Goal: Register for event/course

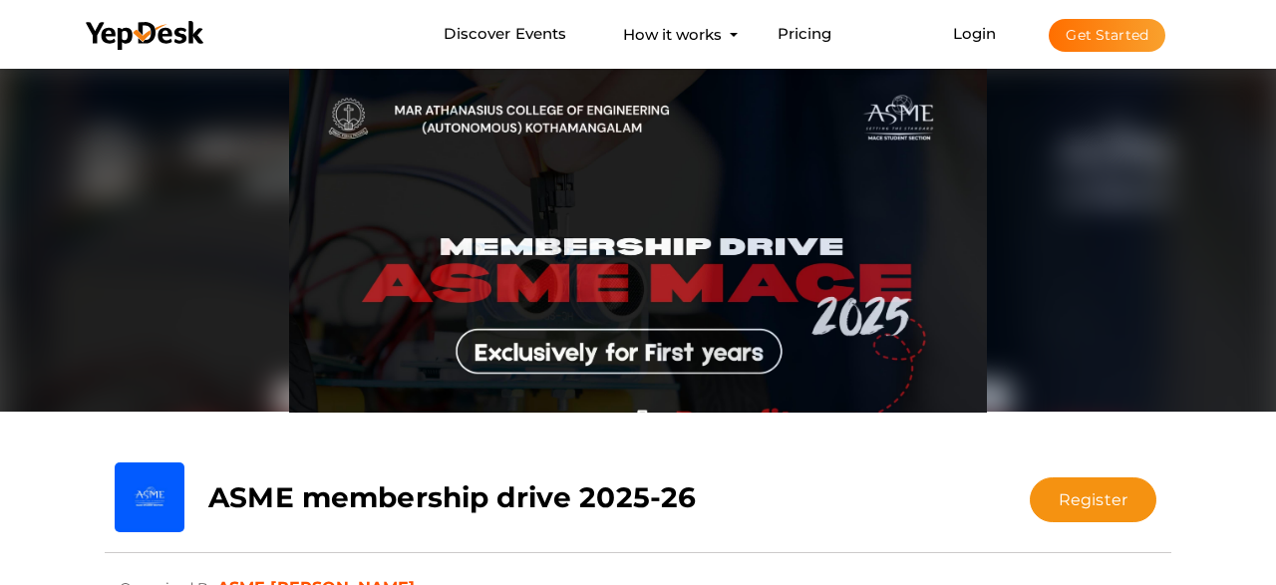
scroll to position [62, 0]
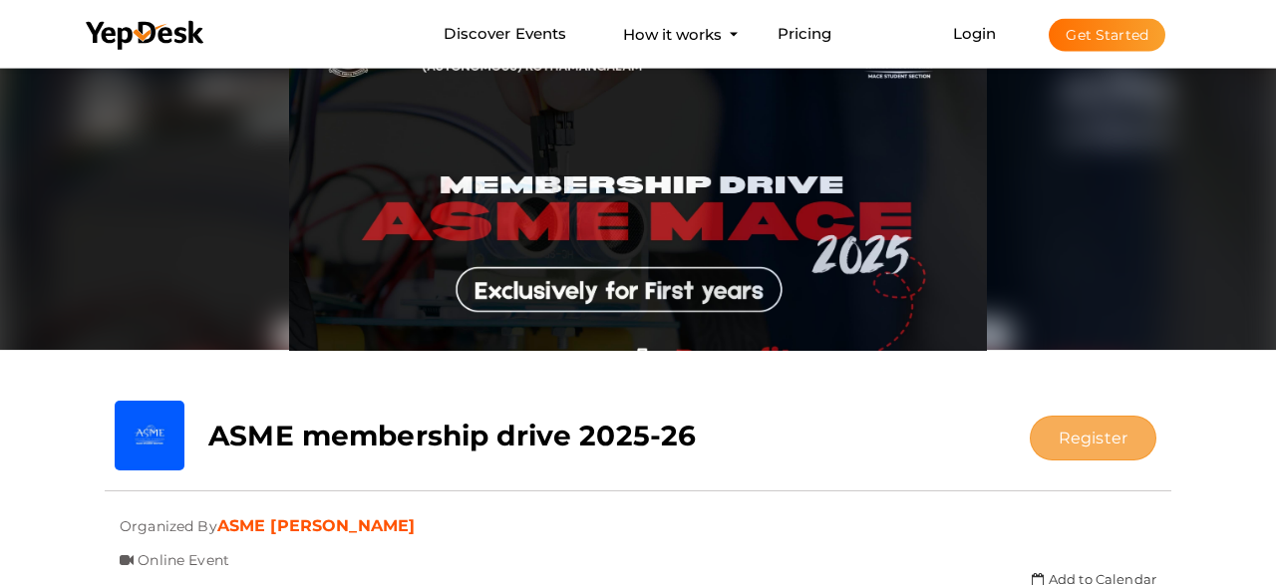
click at [1073, 424] on button "Register" at bounding box center [1093, 438] width 127 height 45
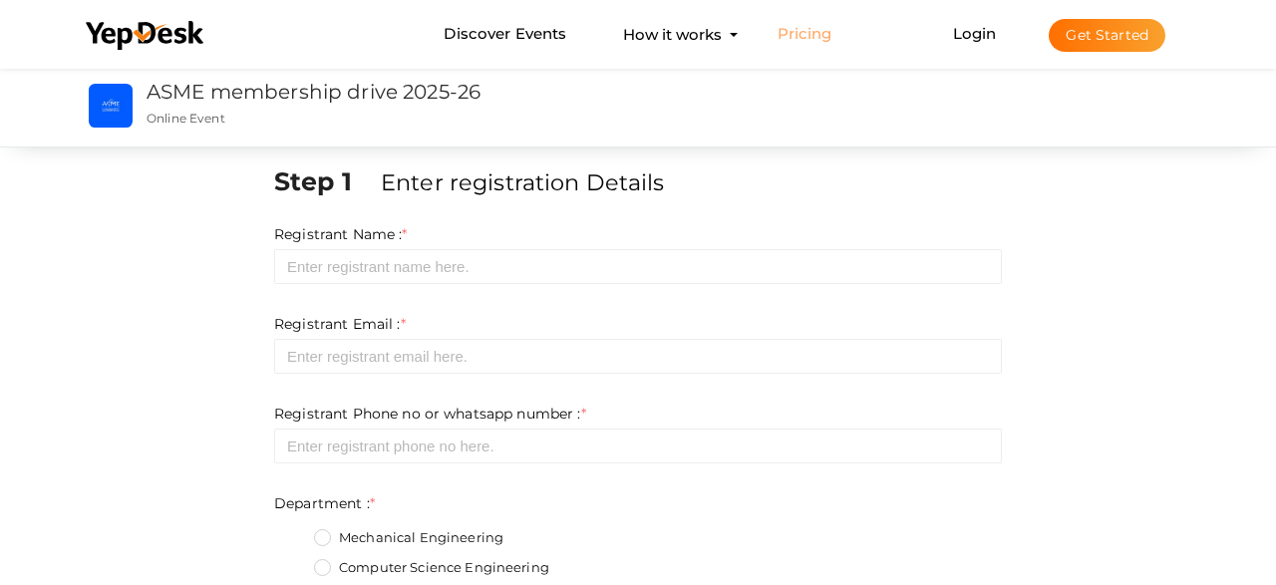
click at [779, 28] on link "Pricing" at bounding box center [804, 34] width 55 height 37
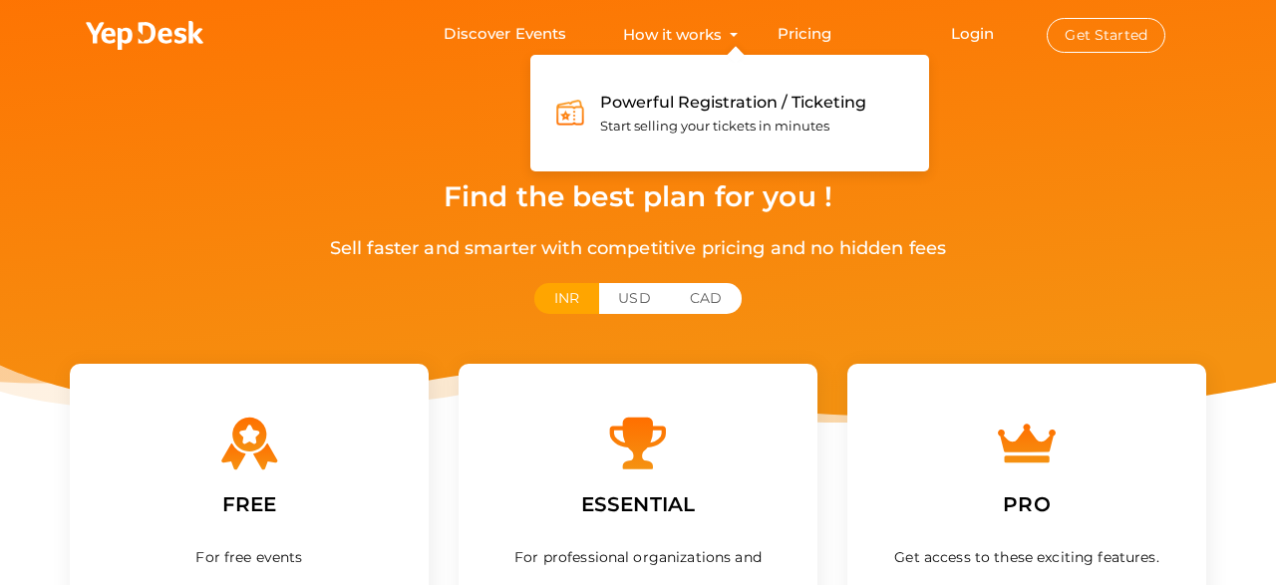
click at [693, 122] on span "Start selling your tickets in minutes" at bounding box center [714, 126] width 229 height 16
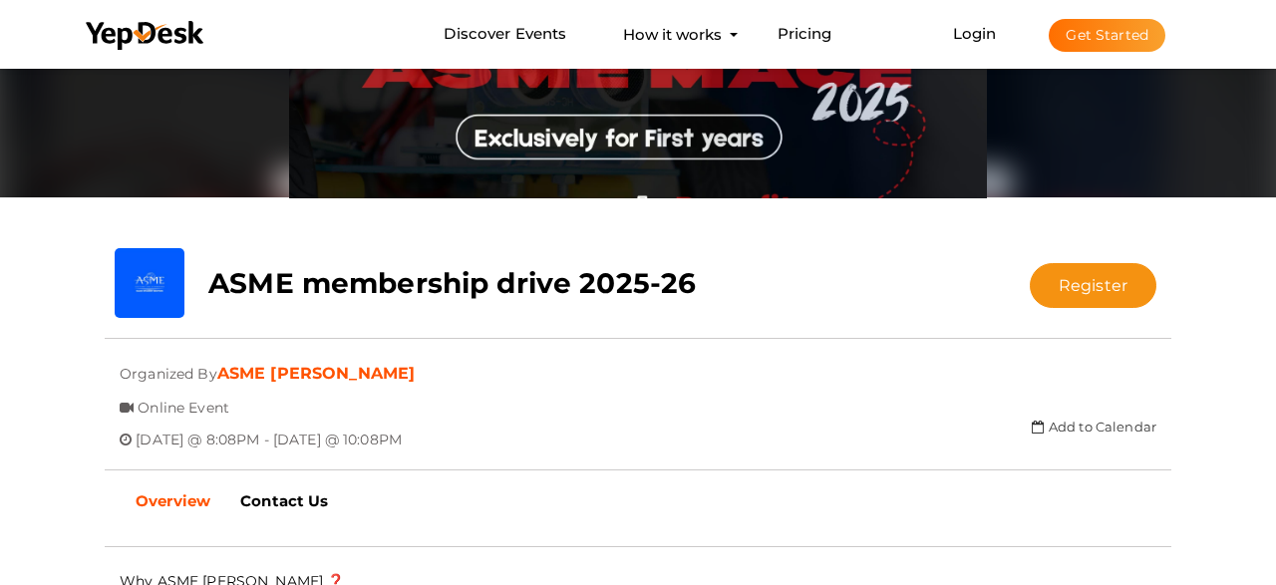
scroll to position [315, 0]
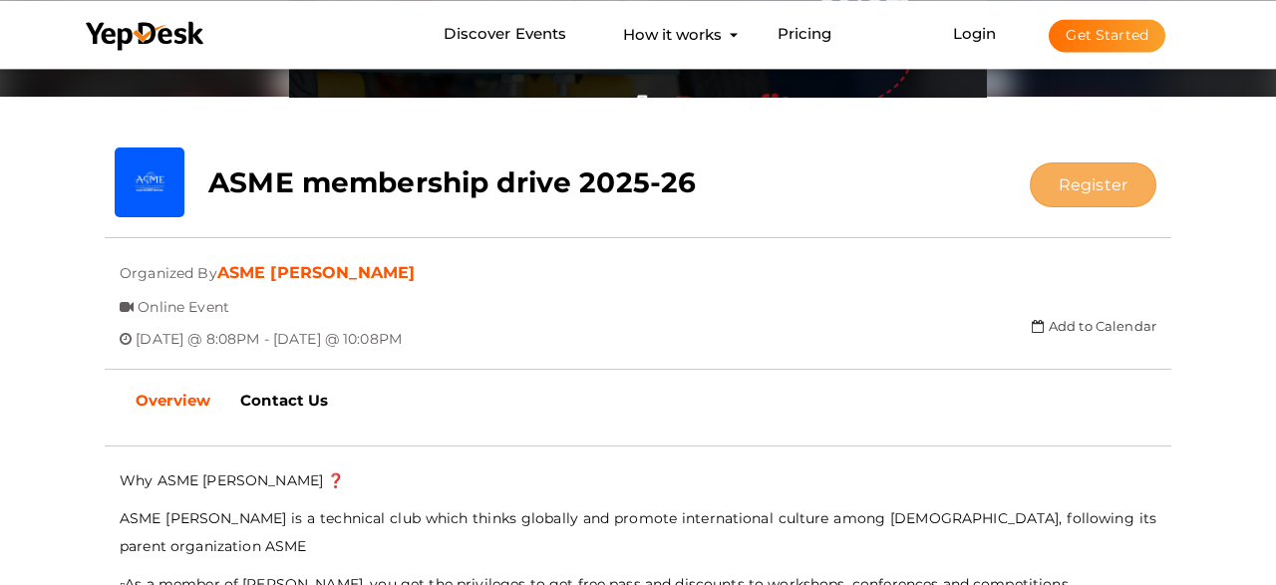
click at [1110, 173] on button "Register" at bounding box center [1093, 184] width 127 height 45
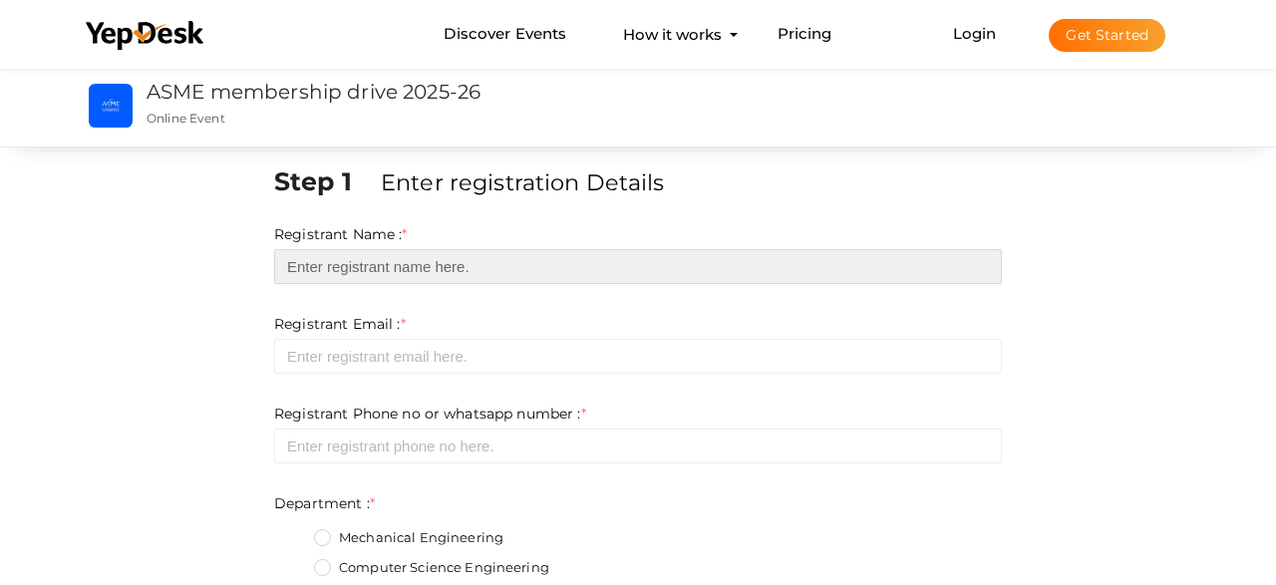
click at [534, 258] on input "text" at bounding box center [638, 266] width 728 height 35
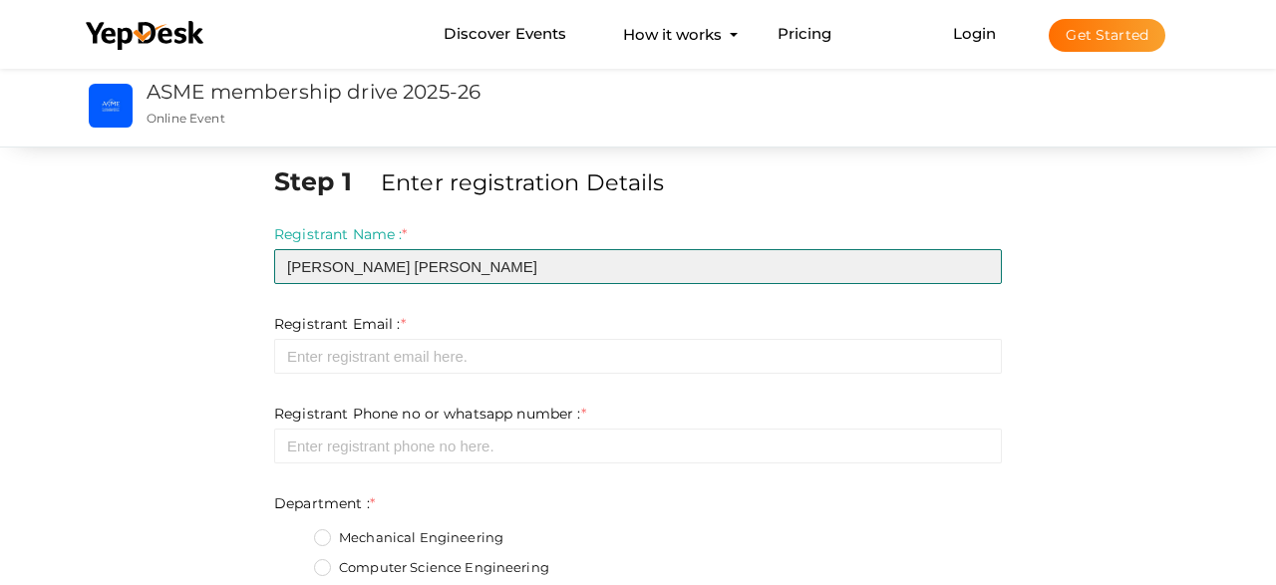
type input "Calvin Subin Koshy"
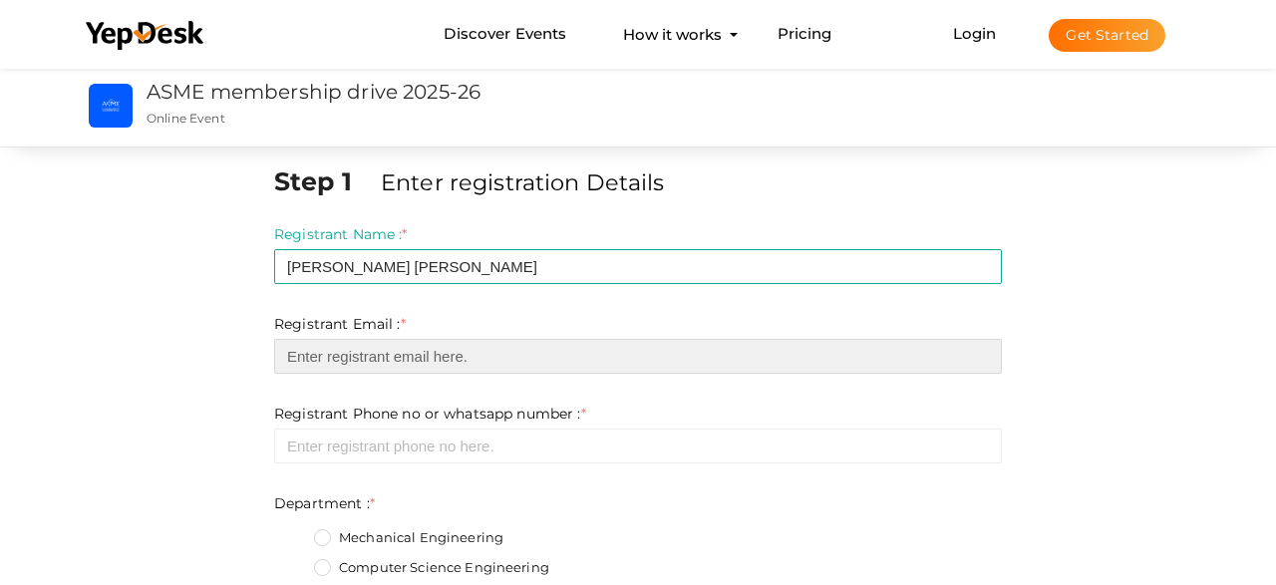
click at [537, 351] on input "email" at bounding box center [638, 356] width 728 height 35
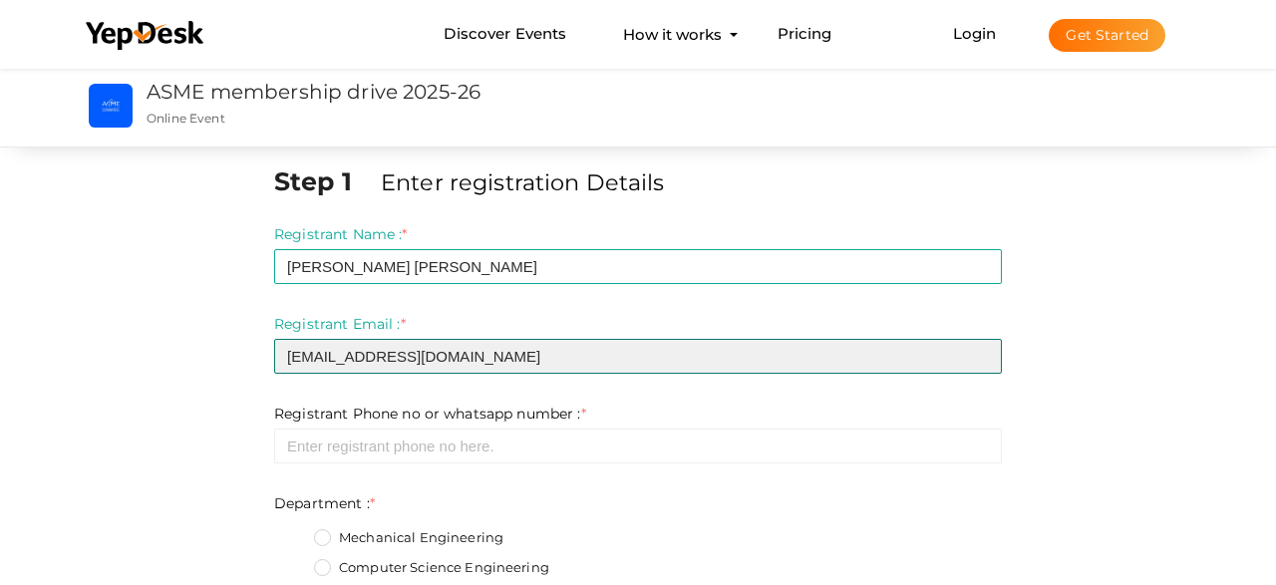
click at [322, 357] on input "calvin23dxb@gmail.com" at bounding box center [638, 356] width 728 height 35
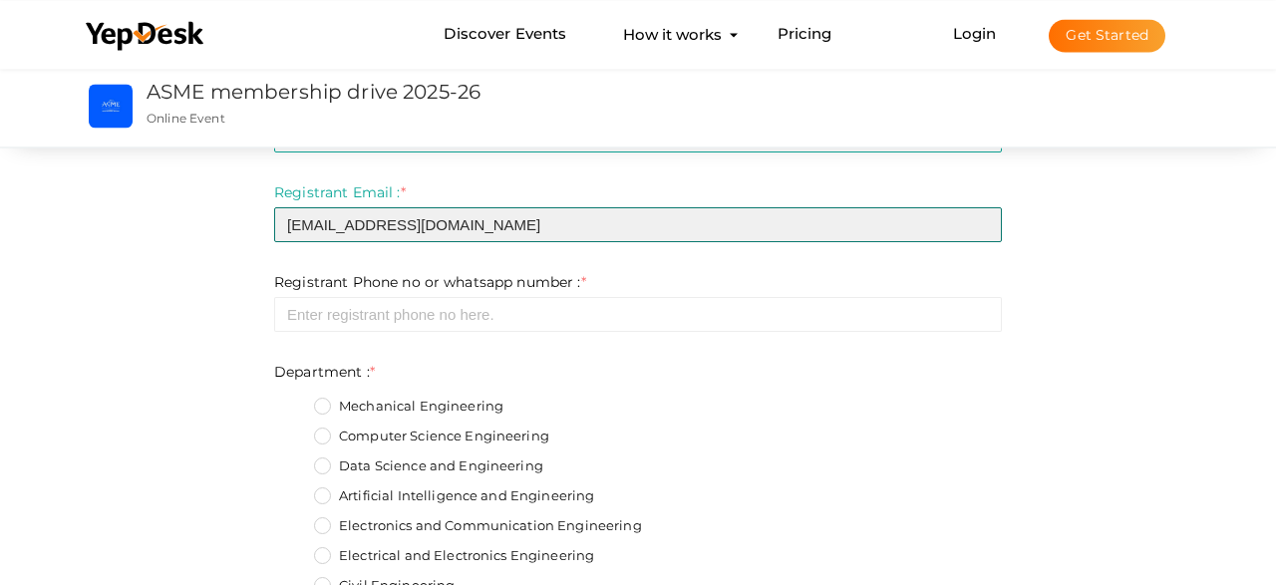
type input "[EMAIL_ADDRESS][DOMAIN_NAME]"
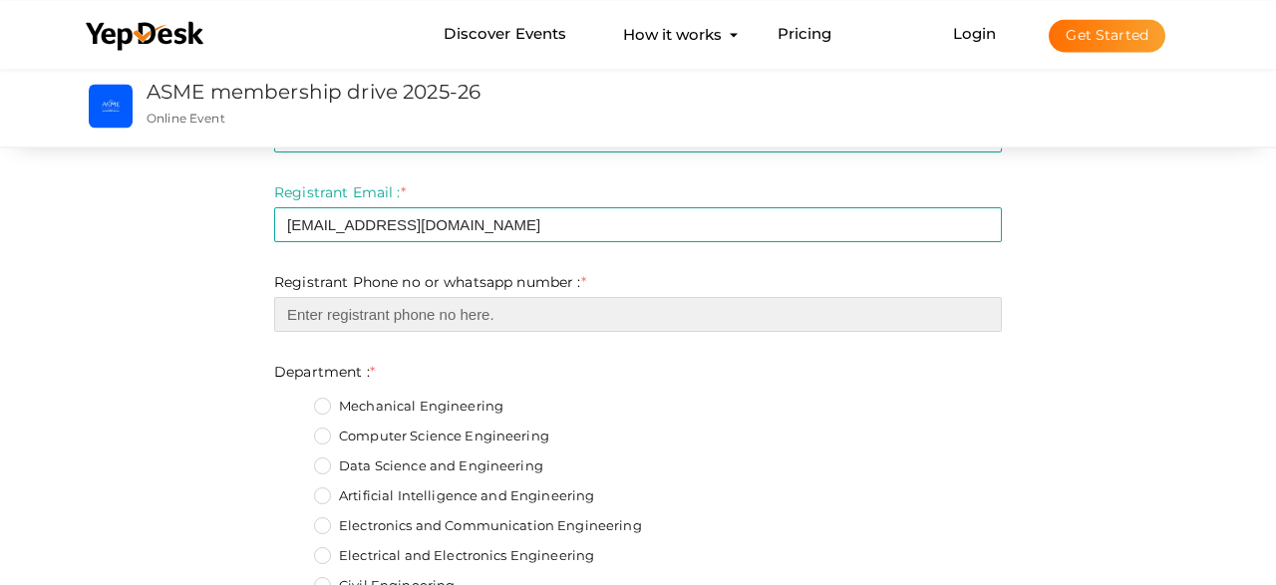
click at [513, 322] on input "number" at bounding box center [638, 314] width 728 height 35
type input "8"
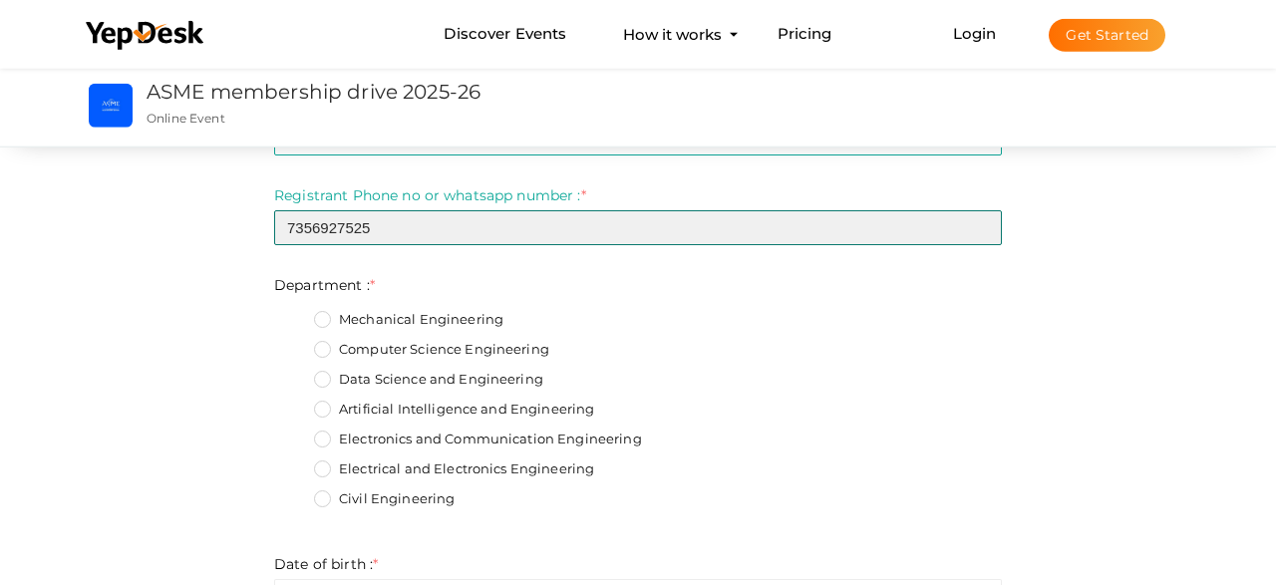
scroll to position [220, 0]
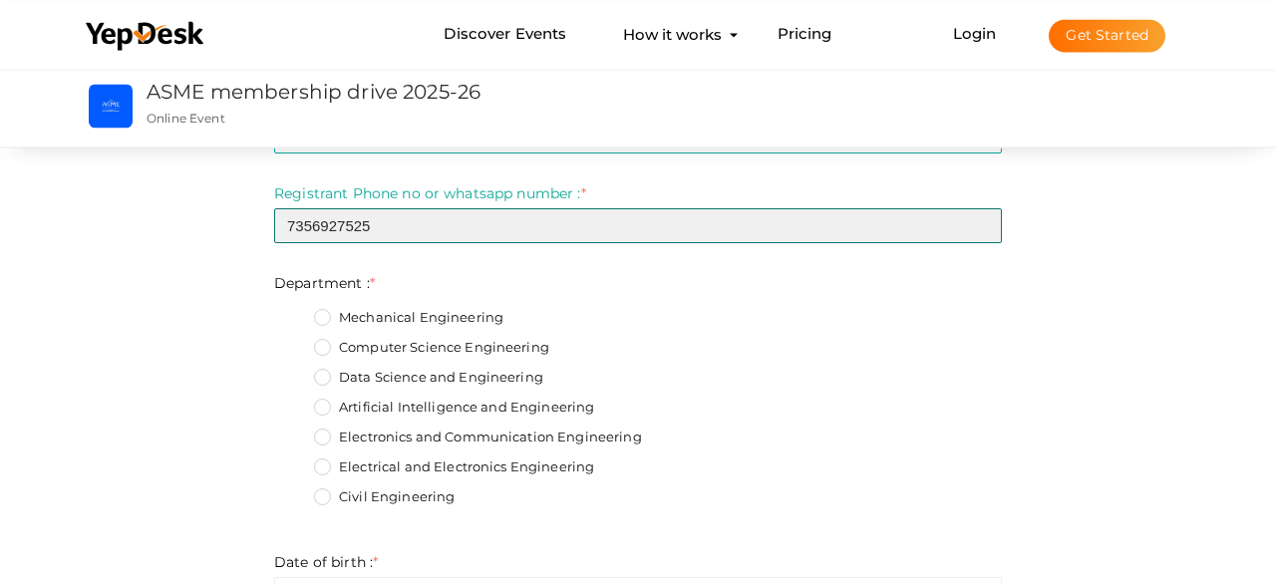
type input "7356927525"
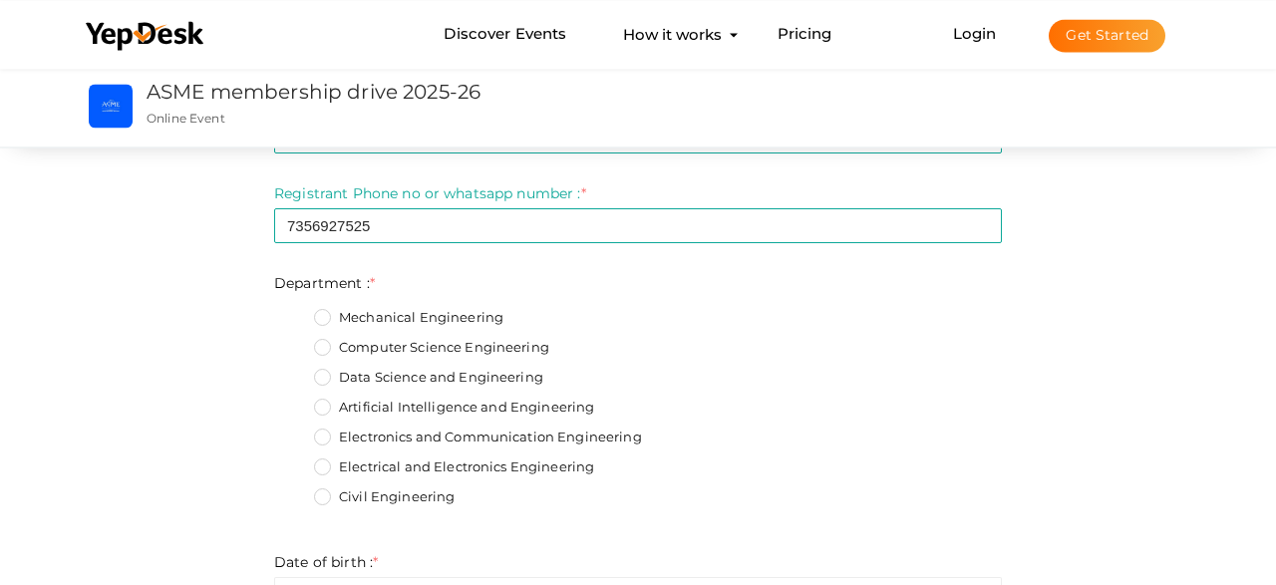
click at [330, 463] on label "Electrical and Electronics Engineering" at bounding box center [454, 467] width 280 height 20
click at [294, 461] on input "Electrical and Electronics Engineering" at bounding box center [294, 461] width 0 height 0
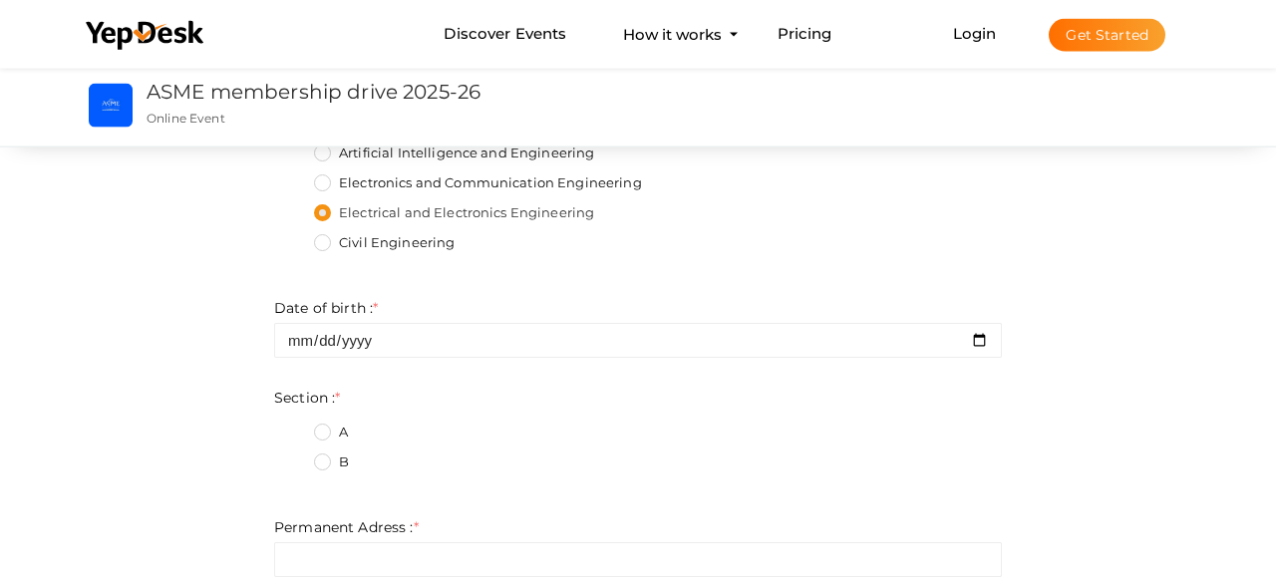
scroll to position [476, 0]
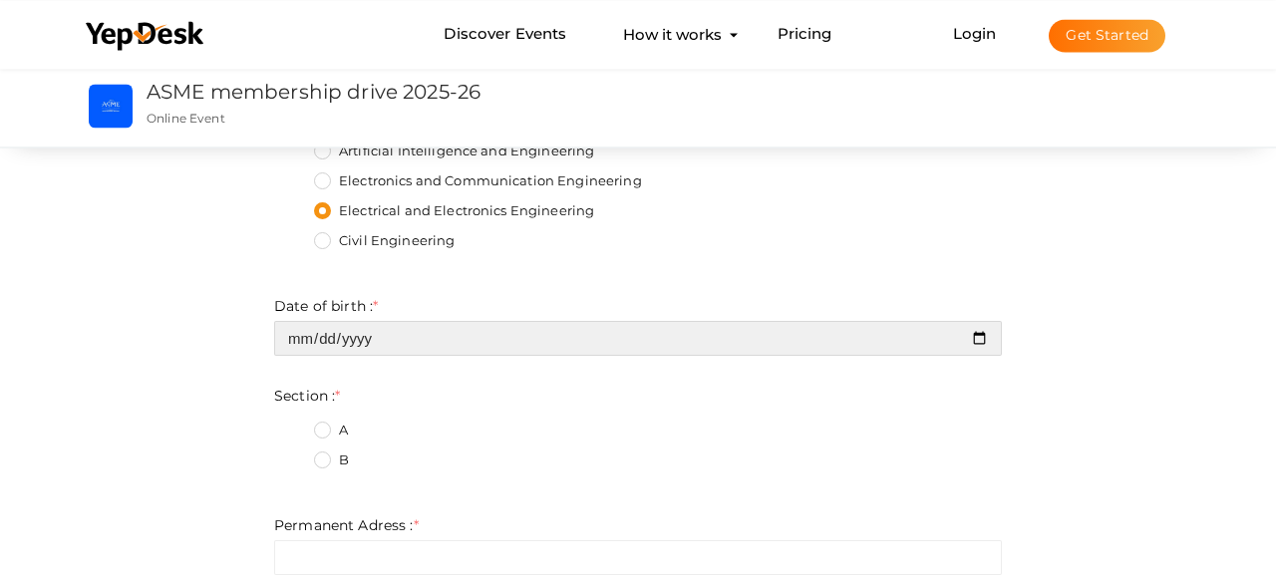
click at [406, 352] on input "date" at bounding box center [638, 338] width 728 height 35
type input "2008-04-09"
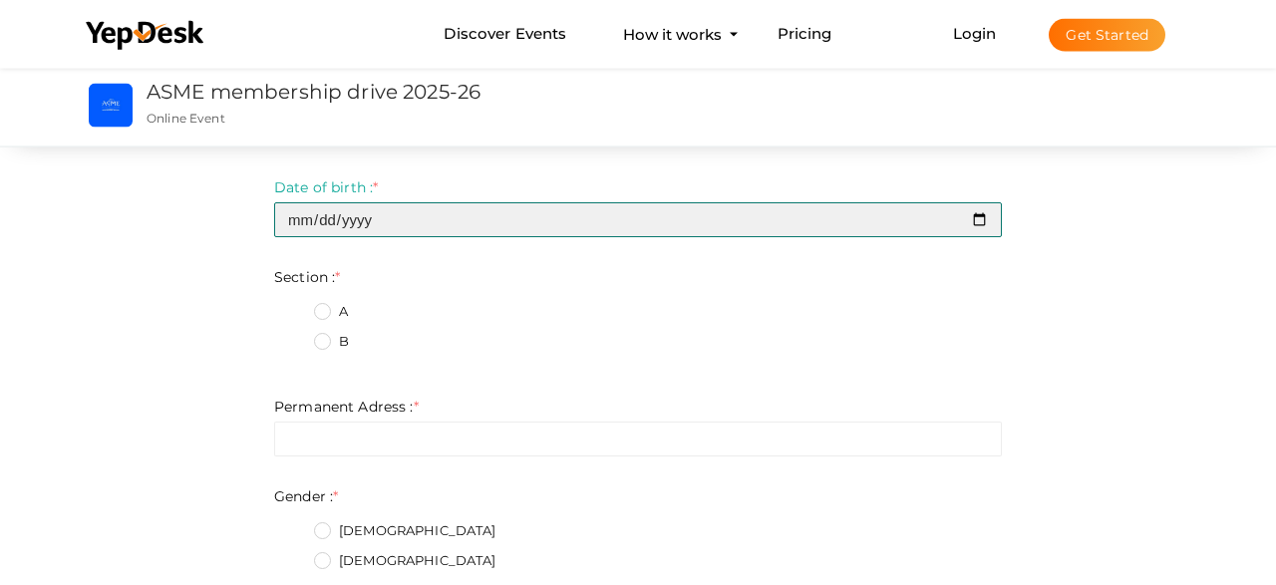
scroll to position [600, 0]
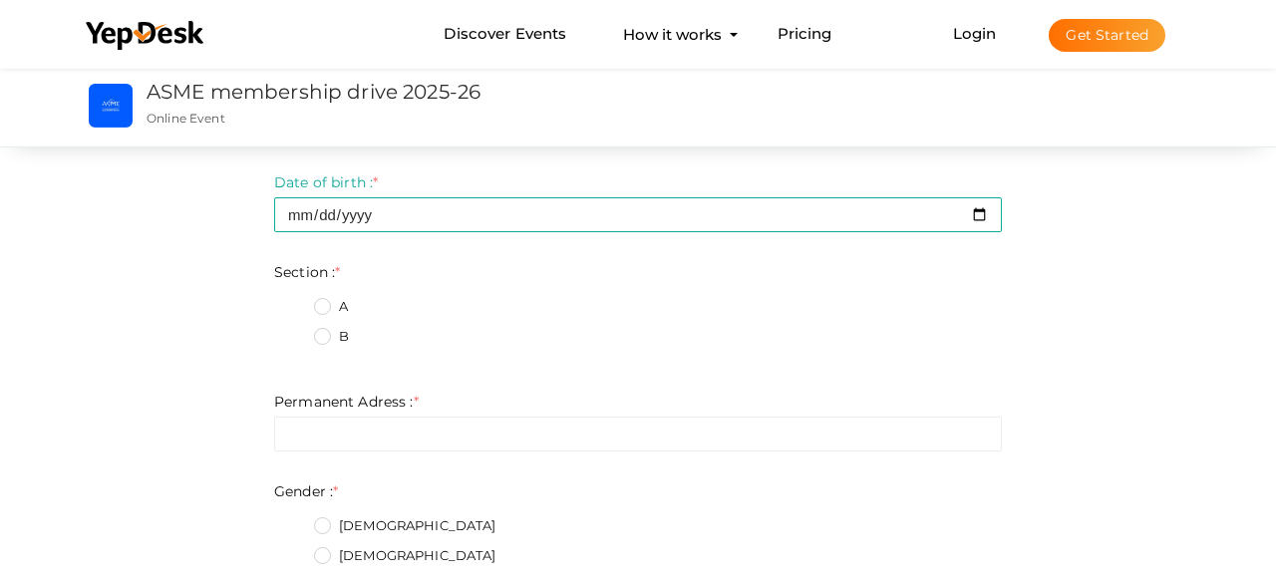
click at [323, 334] on label "B" at bounding box center [331, 337] width 35 height 20
click at [294, 331] on input "B" at bounding box center [294, 331] width 0 height 0
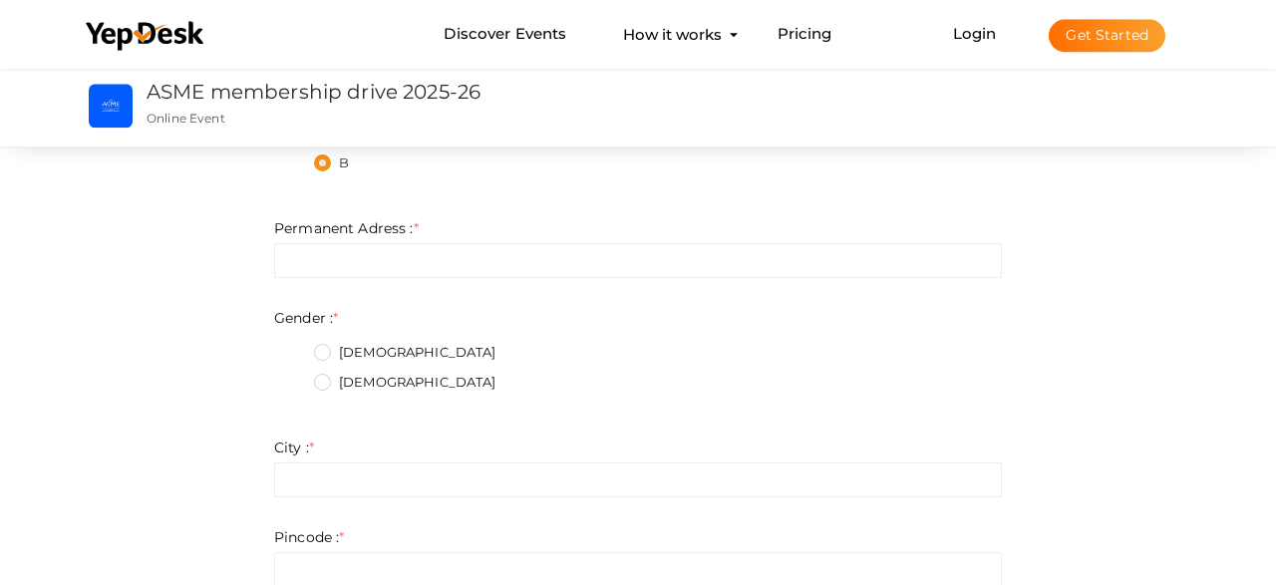
scroll to position [780, 0]
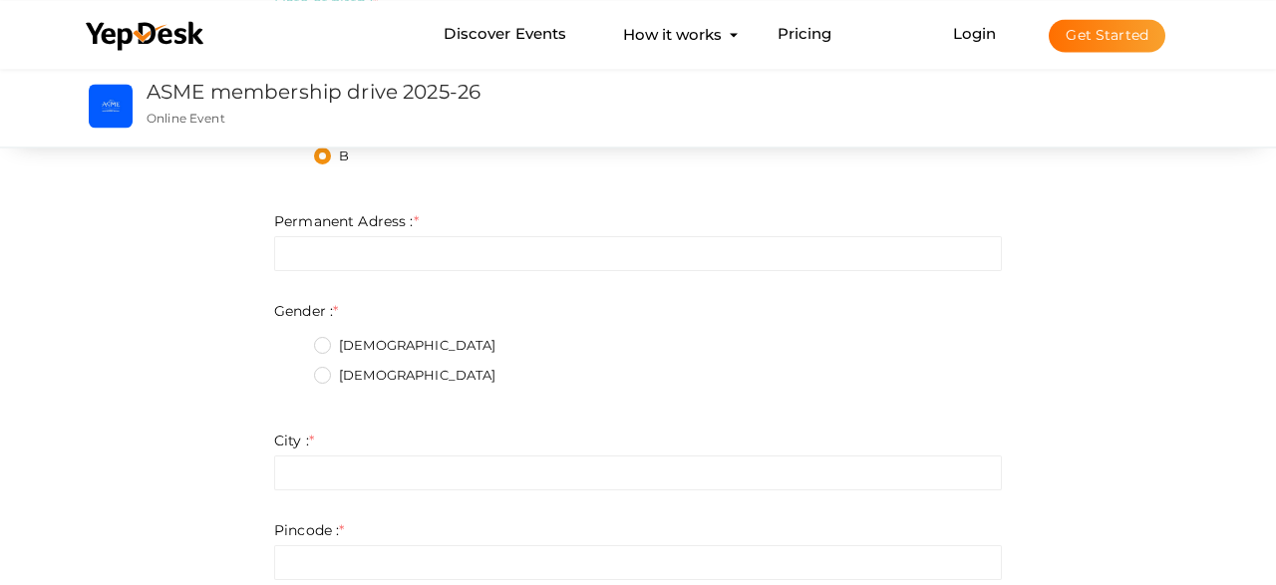
click at [324, 353] on label "Male" at bounding box center [405, 346] width 182 height 20
click at [294, 340] on input "Male" at bounding box center [294, 340] width 0 height 0
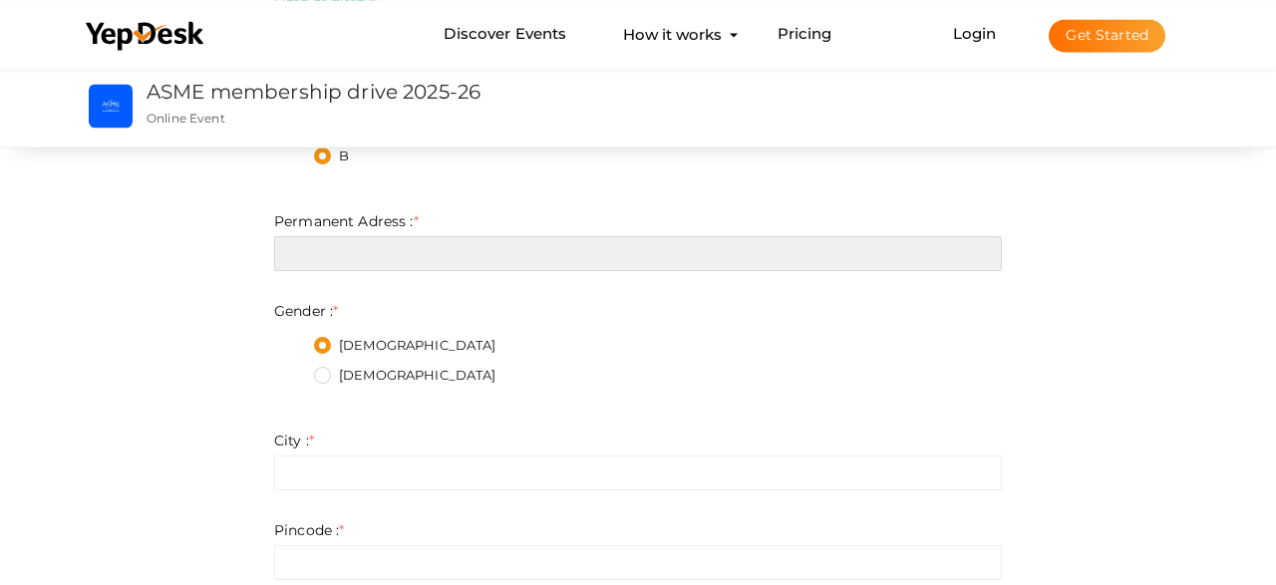
click at [420, 265] on input "text" at bounding box center [638, 253] width 728 height 35
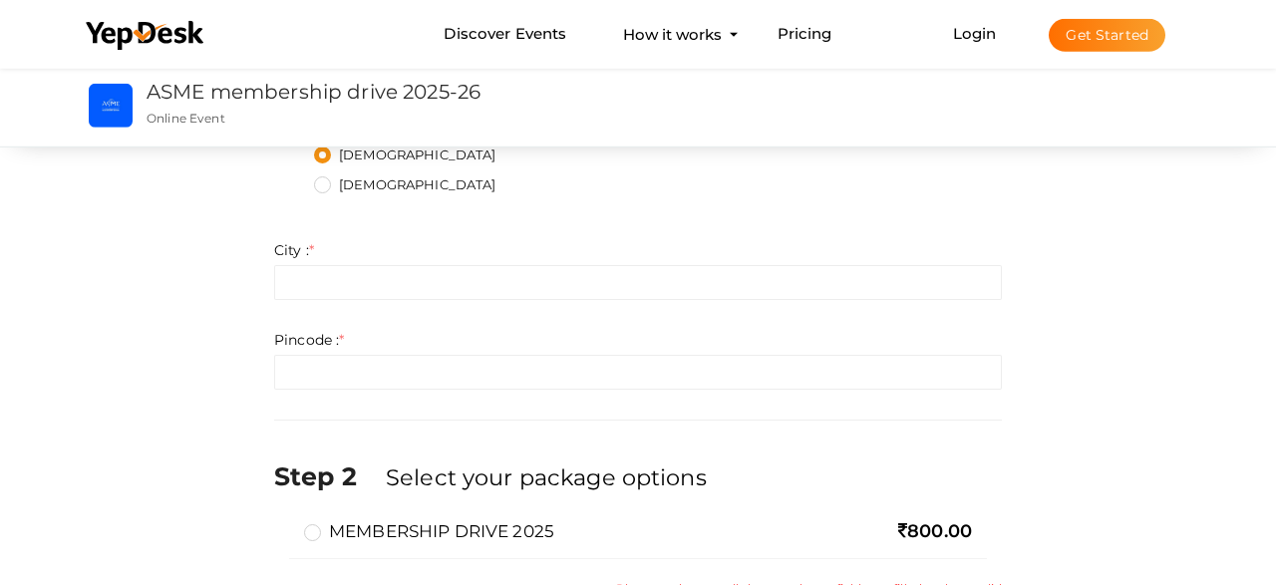
scroll to position [1036, 0]
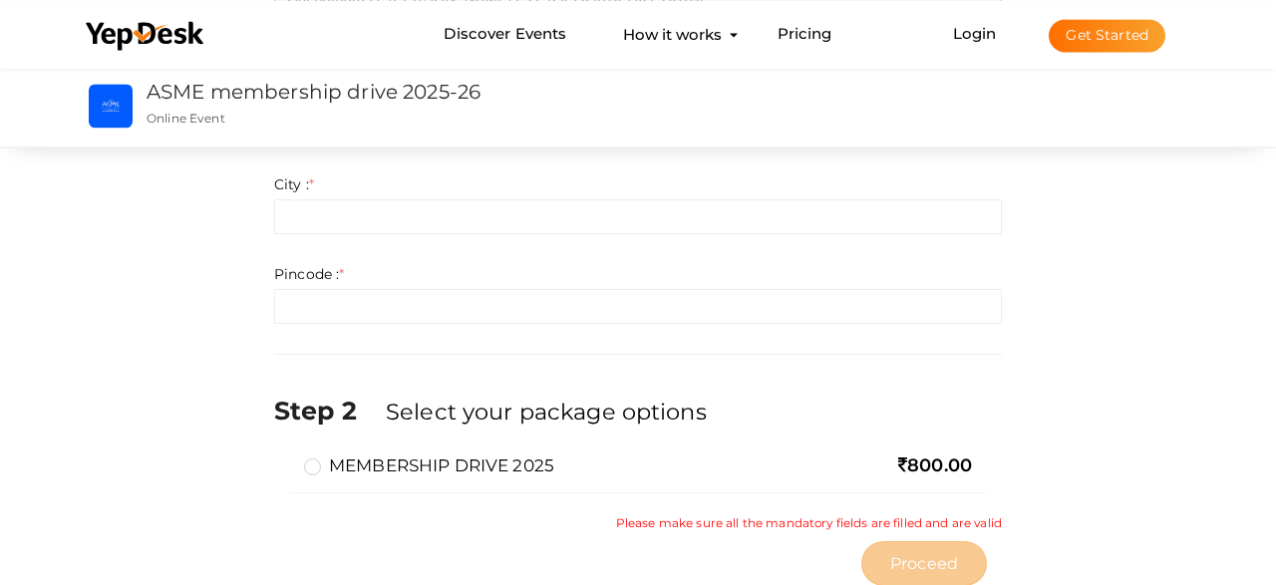
type input "Chenathara H, Manimooly P.O, Malappuram"
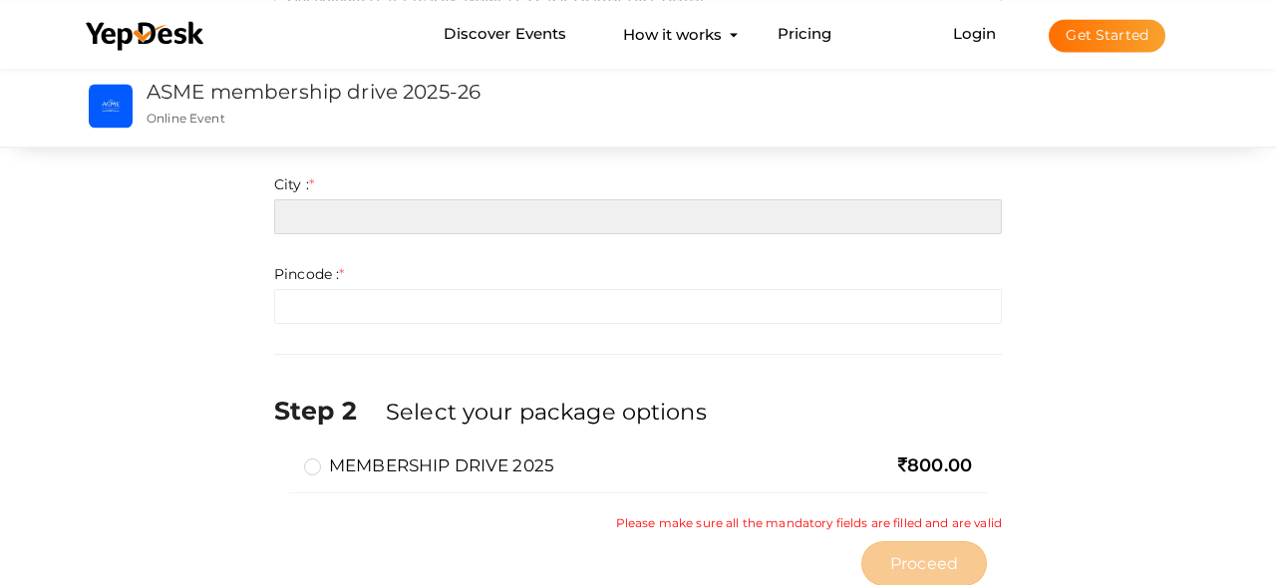
click at [390, 224] on input "text" at bounding box center [638, 216] width 728 height 35
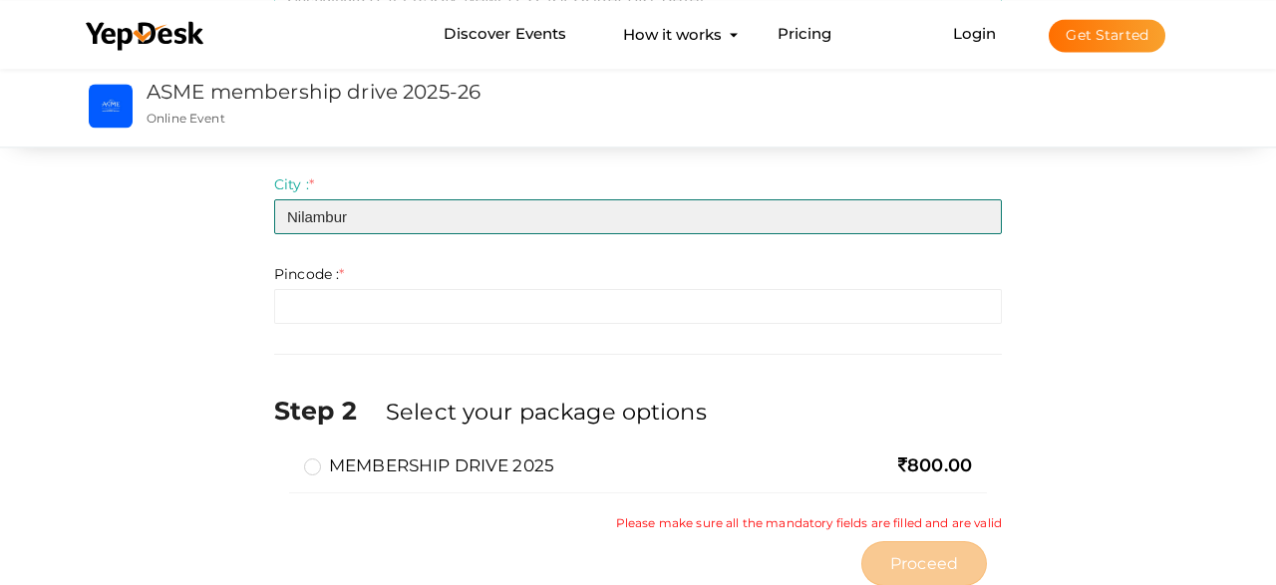
type input "Nilambur"
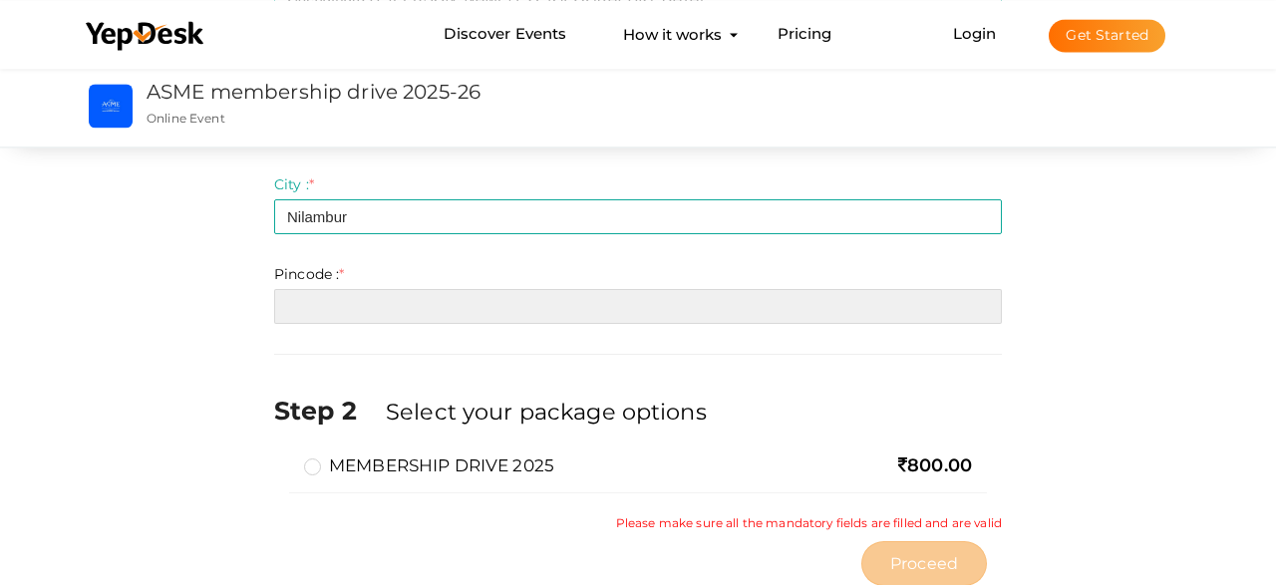
click at [536, 296] on input "number" at bounding box center [638, 306] width 728 height 35
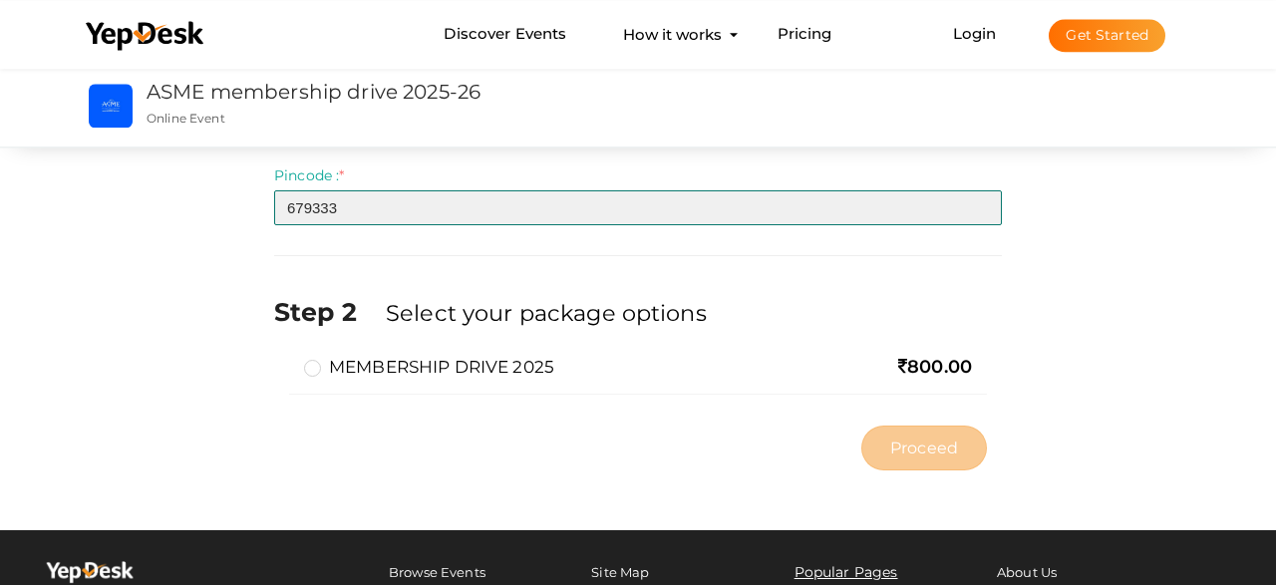
scroll to position [1150, 0]
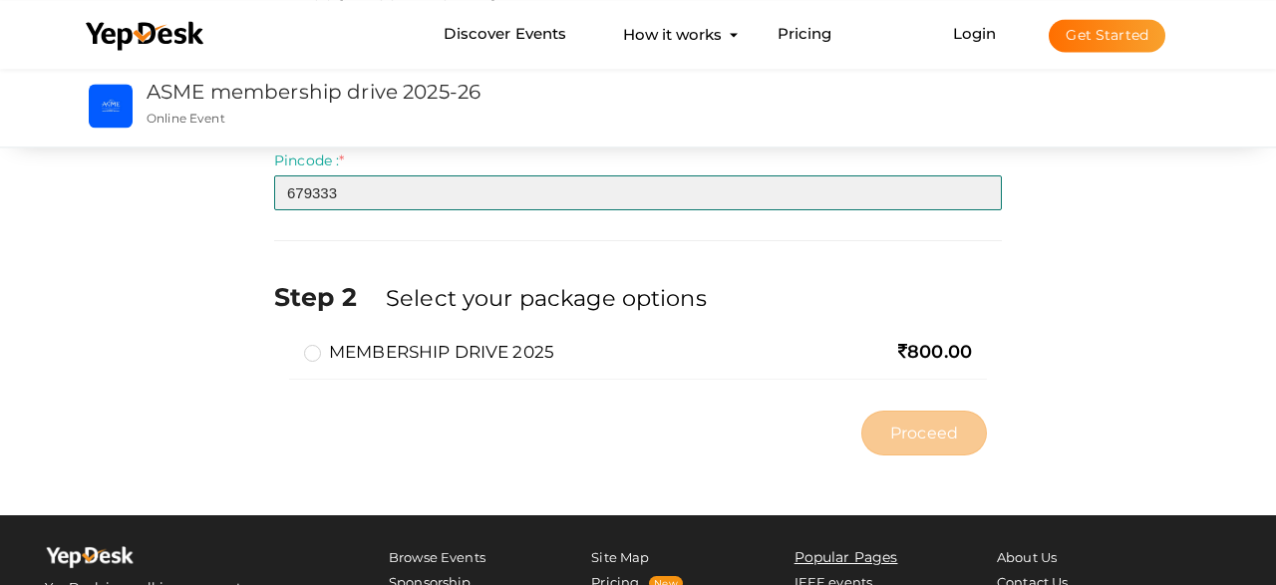
type input "679333"
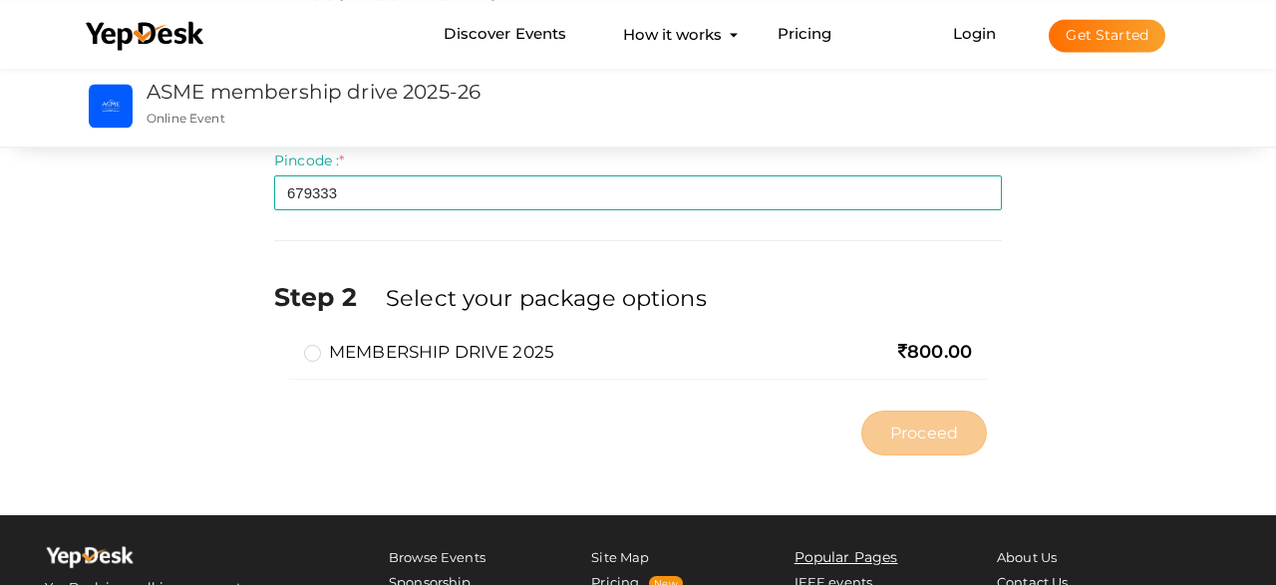
click at [306, 348] on label "MEMBERSHIP DRIVE 2025" at bounding box center [429, 352] width 250 height 24
click at [284, 344] on input "MEMBERSHIP DRIVE 2025" at bounding box center [284, 344] width 0 height 0
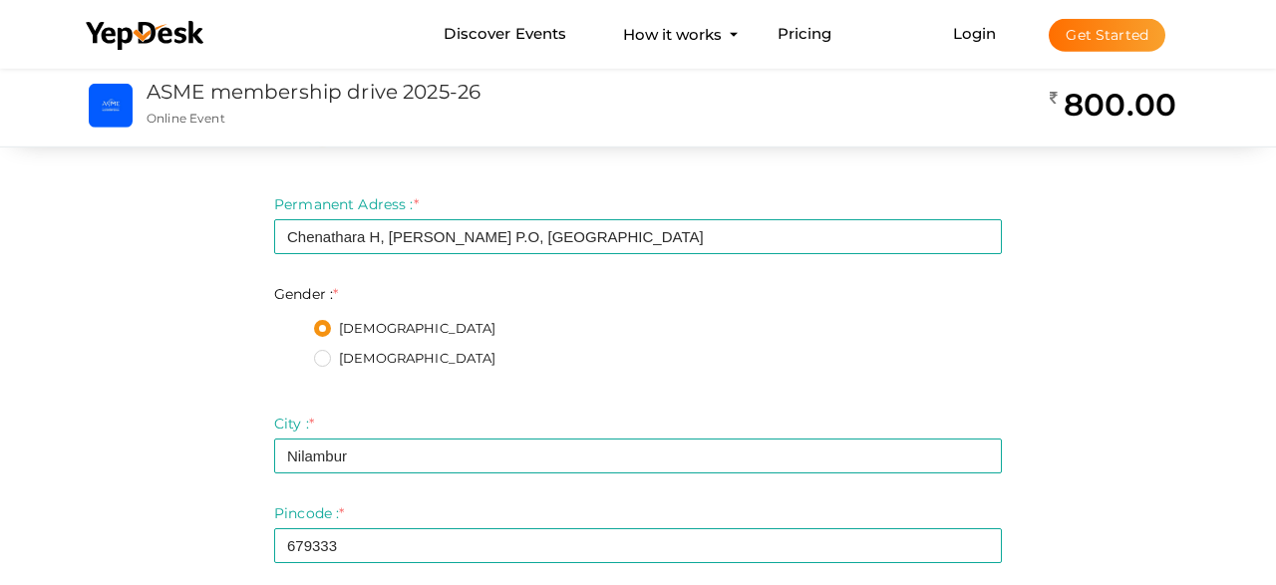
scroll to position [794, 0]
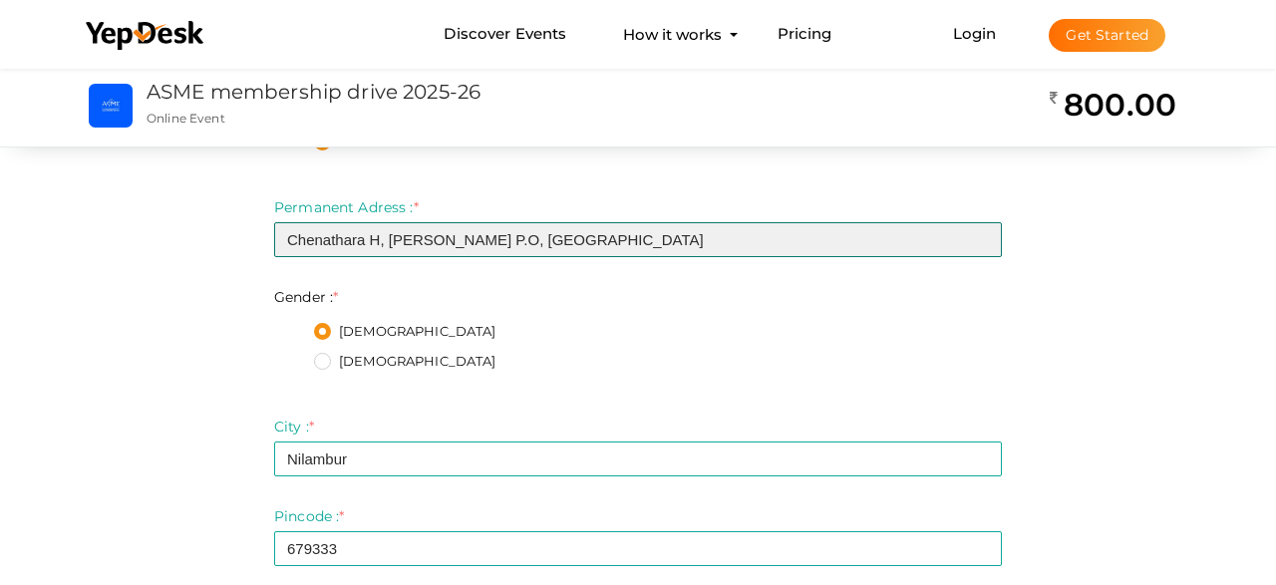
click at [633, 242] on input "Chenathara H, Manimooly P.O, Malappuram" at bounding box center [638, 239] width 728 height 35
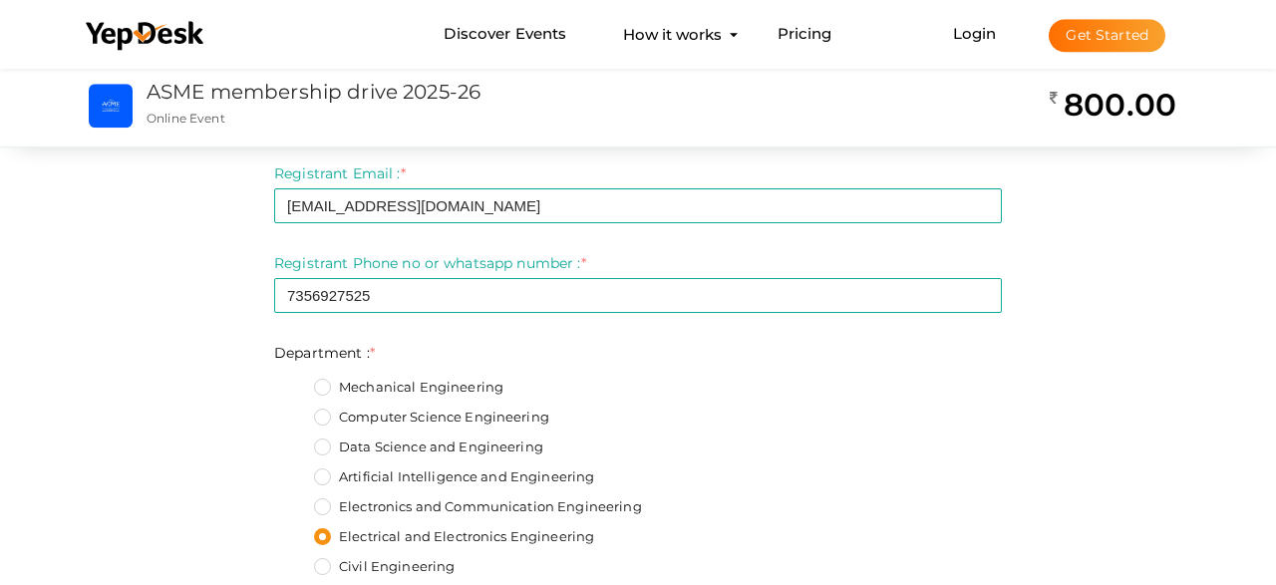
scroll to position [151, 0]
type input "Chenathara H, Manimooly P.O, Malappuram Dist,Kerala."
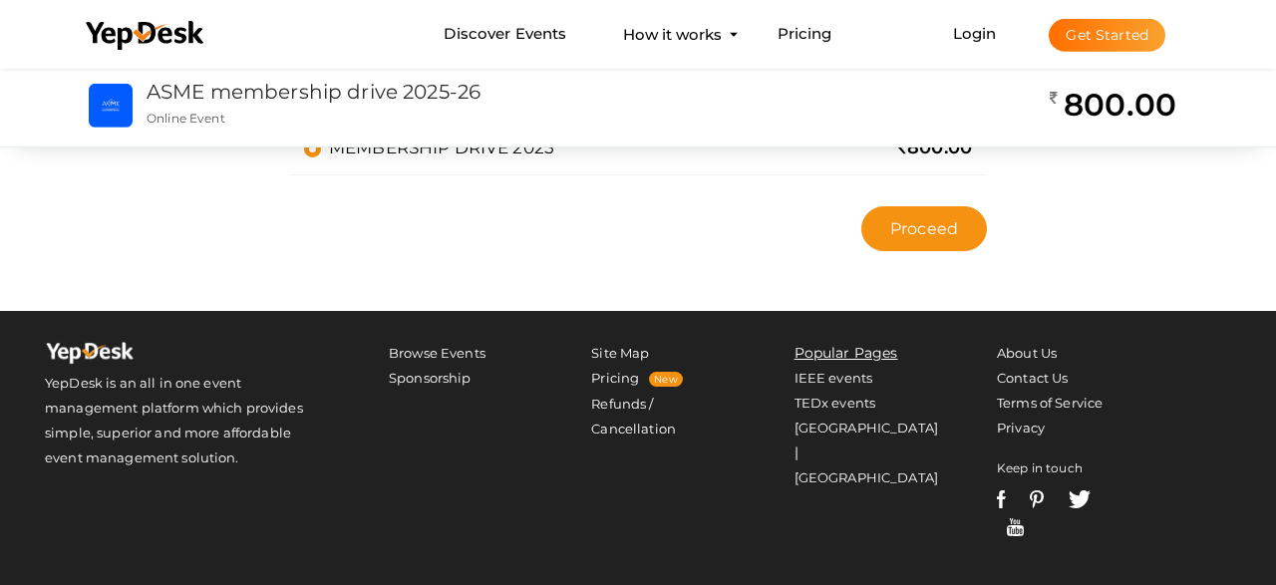
scroll to position [1234, 0]
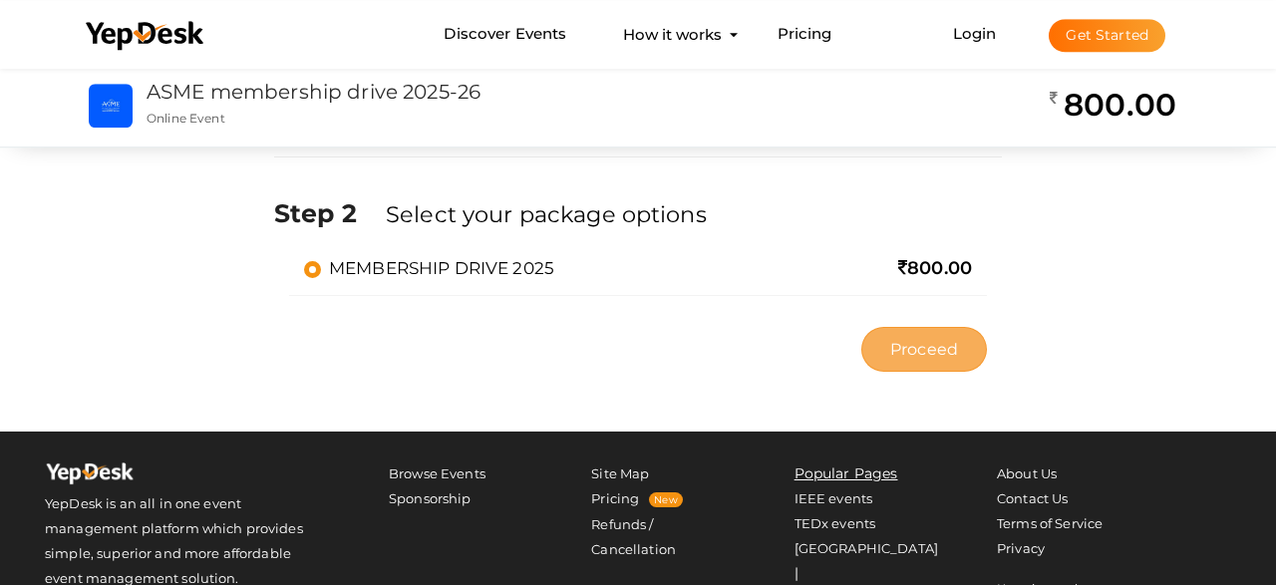
click at [951, 335] on button "Proceed" at bounding box center [924, 349] width 126 height 45
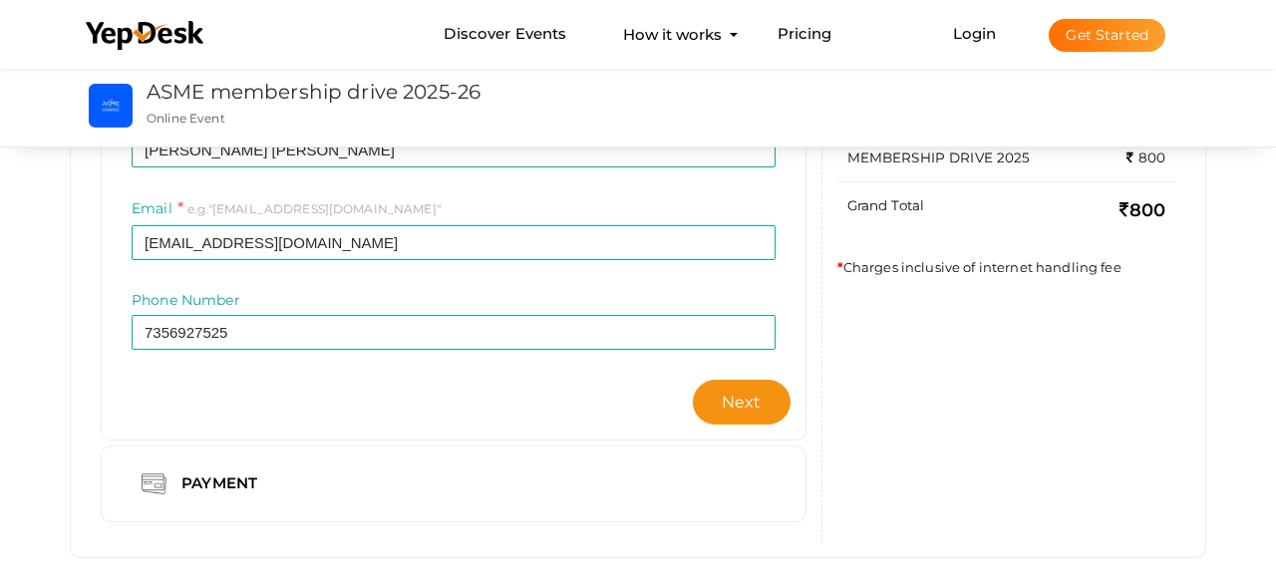
scroll to position [300, 0]
click at [720, 399] on button "Next" at bounding box center [742, 401] width 98 height 45
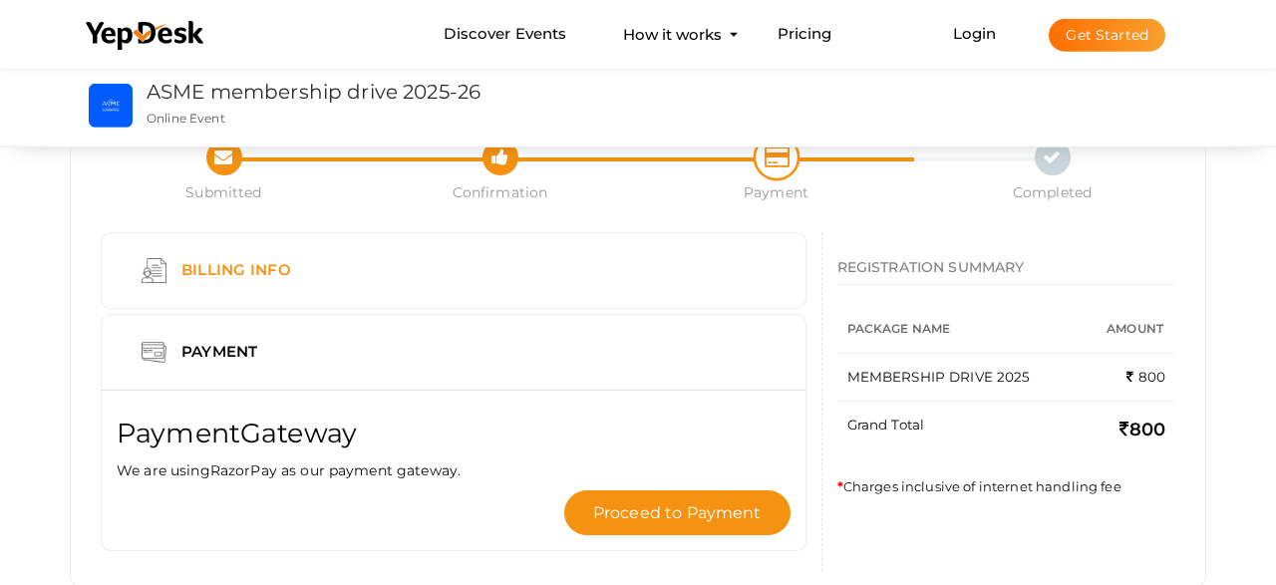
scroll to position [81, 0]
click at [384, 268] on div "Billing Info" at bounding box center [454, 269] width 644 height 45
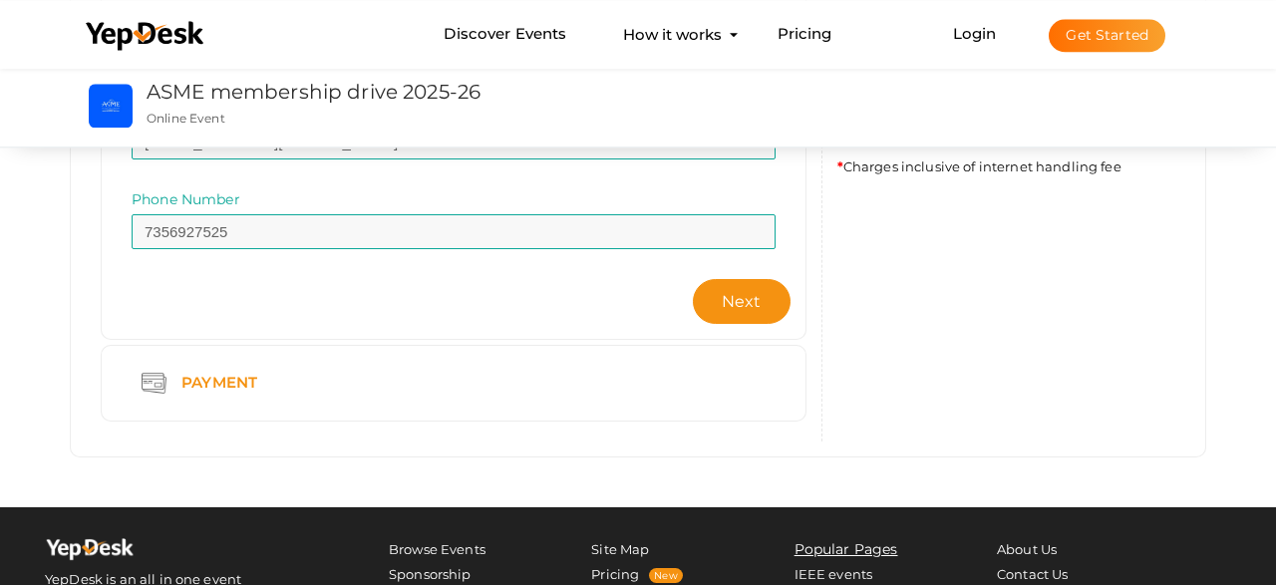
scroll to position [453, 0]
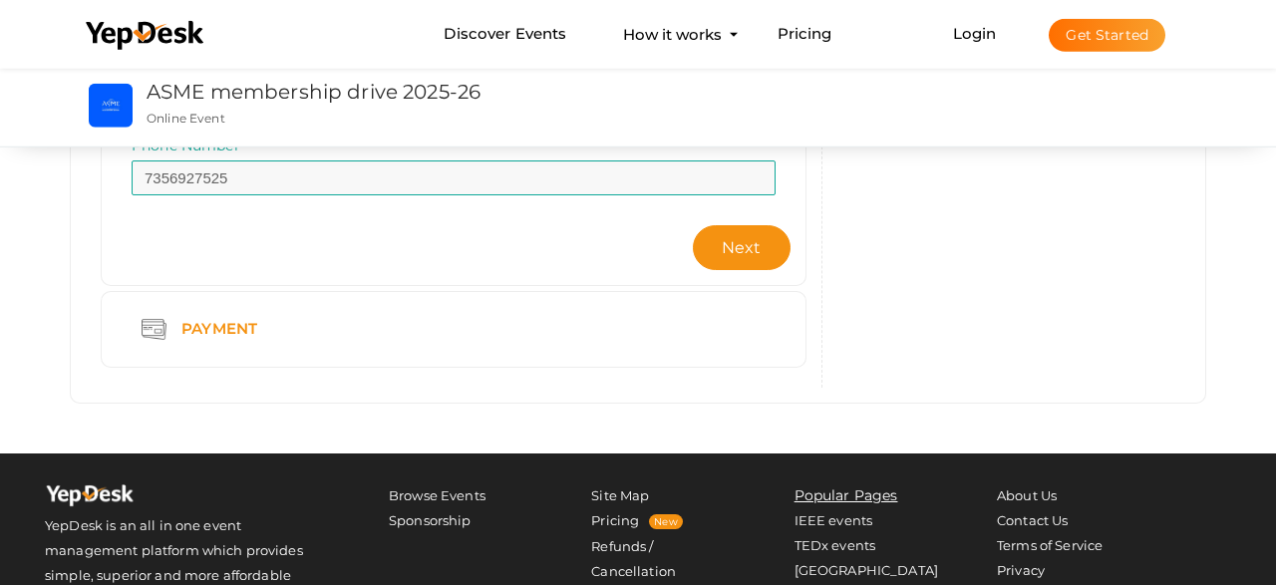
click at [495, 339] on div "Payment" at bounding box center [454, 329] width 644 height 45
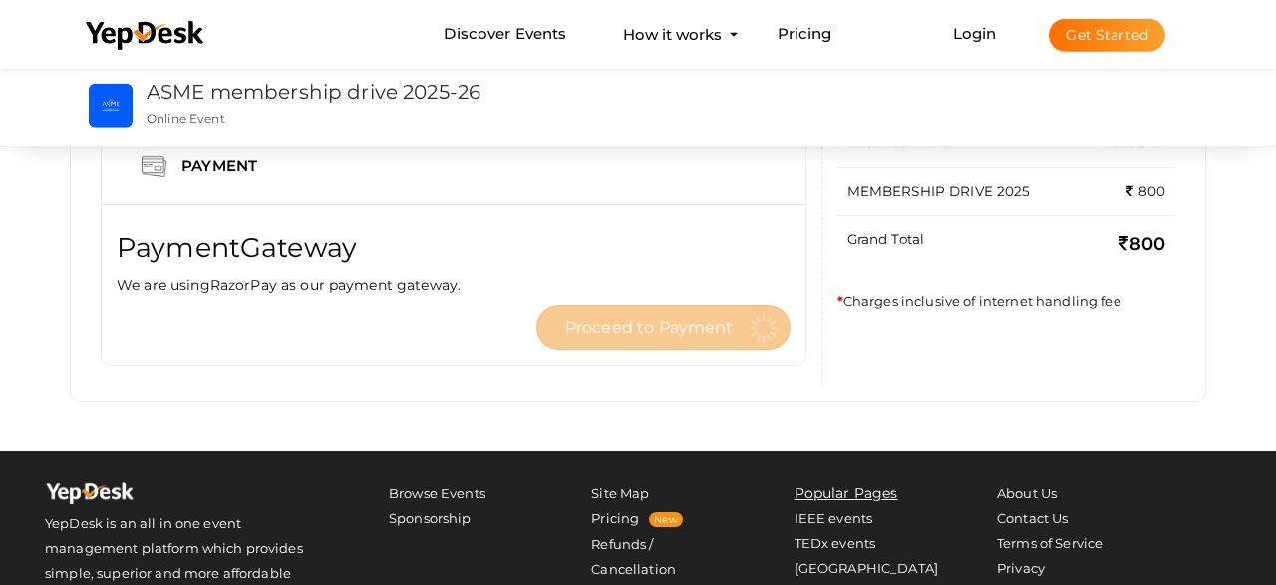
scroll to position [248, 0]
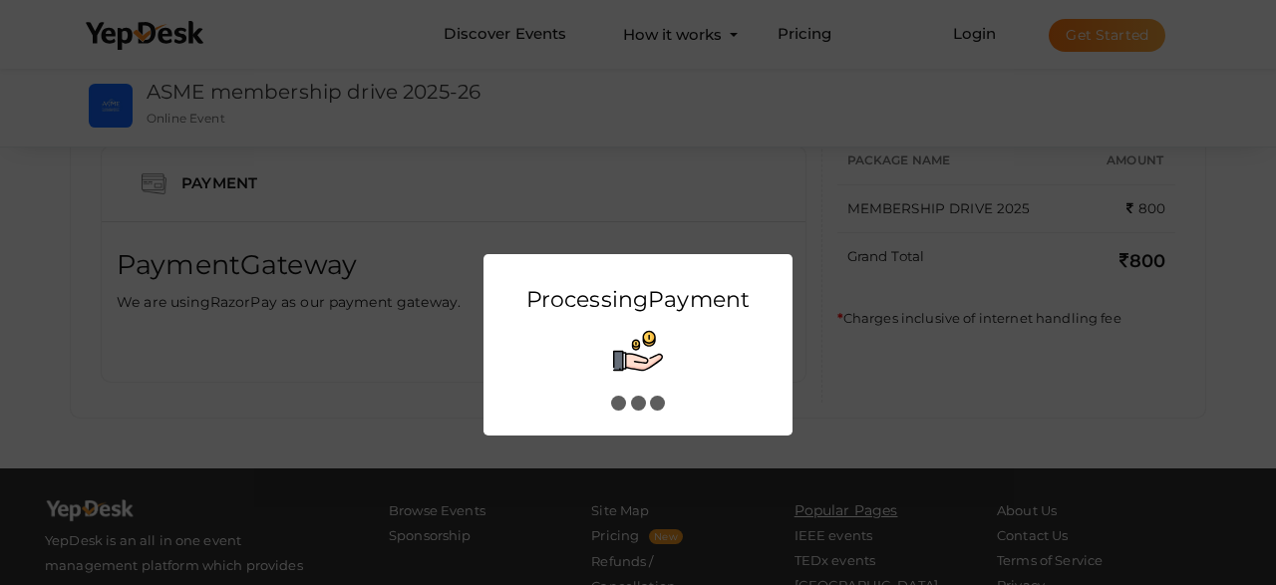
click at [1026, 141] on div "Processing Payment" at bounding box center [638, 292] width 1276 height 585
click at [849, 228] on div "Processing Payment" at bounding box center [638, 292] width 1276 height 585
click at [662, 304] on span "Payment" at bounding box center [699, 299] width 102 height 27
click at [565, 235] on div "Processing Payment" at bounding box center [638, 292] width 1276 height 585
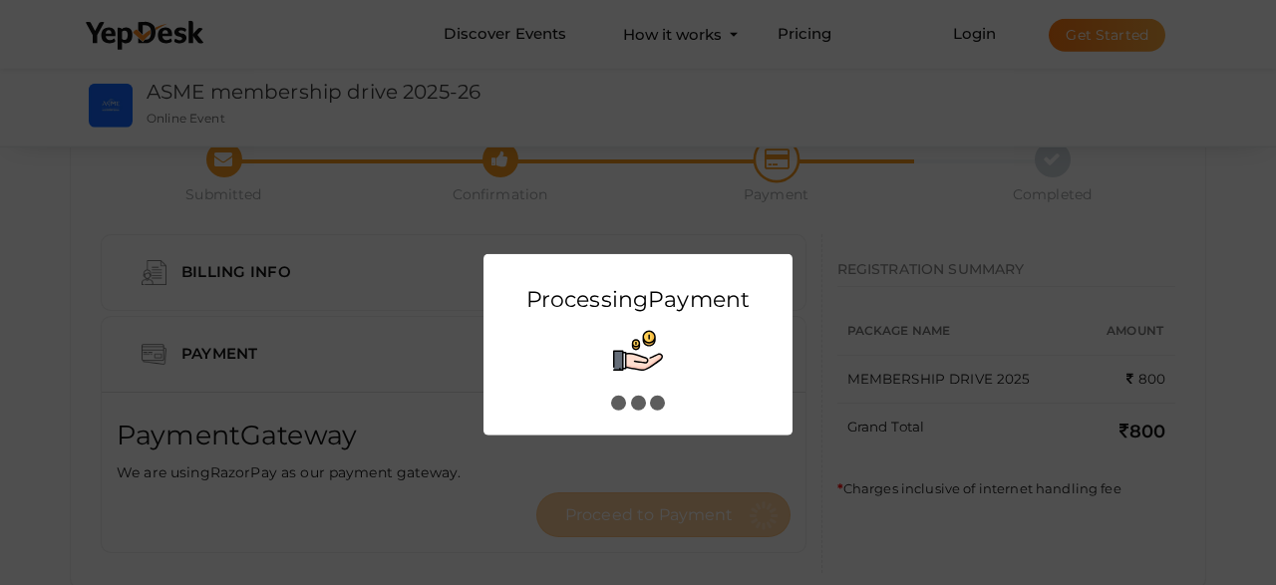
scroll to position [83, 0]
click at [634, 335] on img at bounding box center [638, 351] width 50 height 50
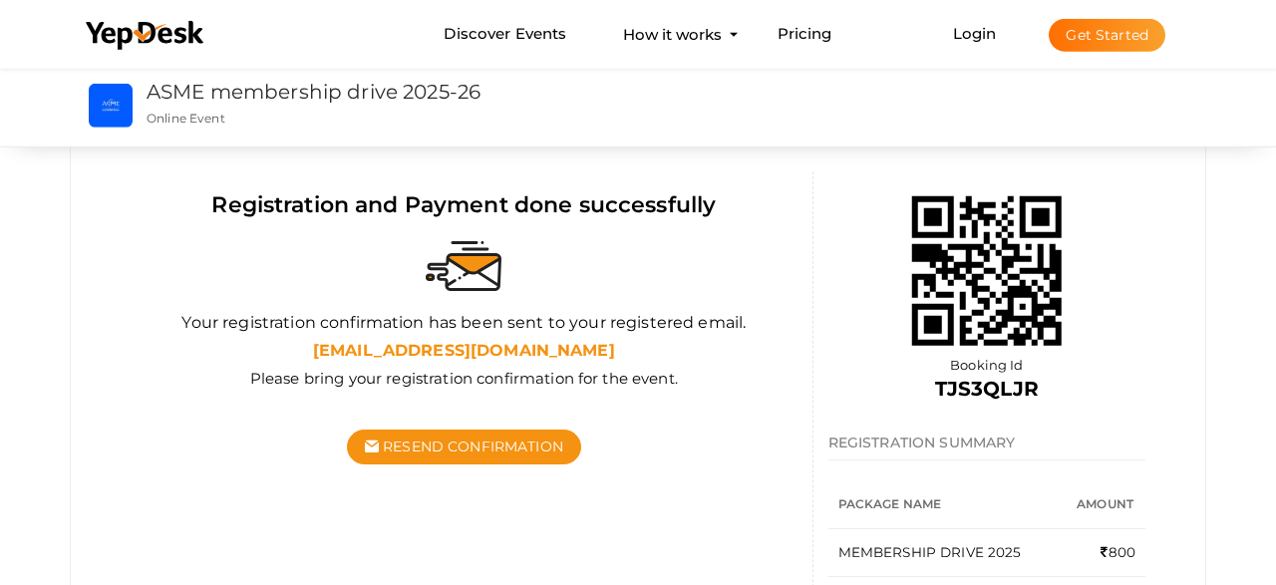
scroll to position [252, 0]
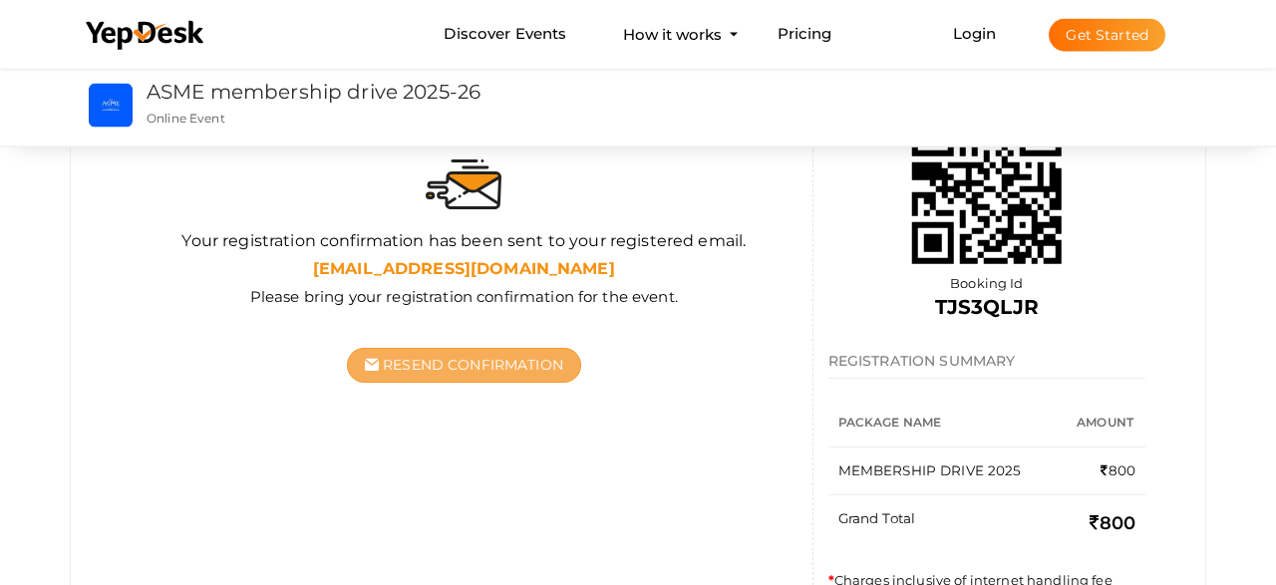
click at [510, 352] on button "Resend Confirmation" at bounding box center [464, 365] width 234 height 35
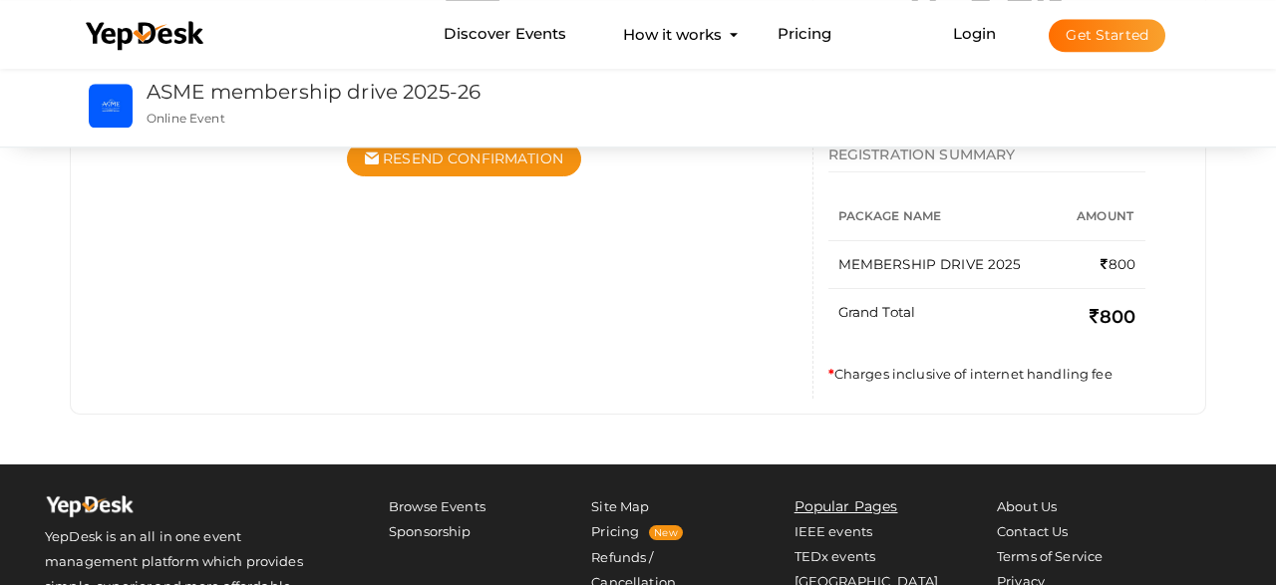
scroll to position [0, 0]
click at [1108, 41] on button "Get Started" at bounding box center [1106, 35] width 117 height 33
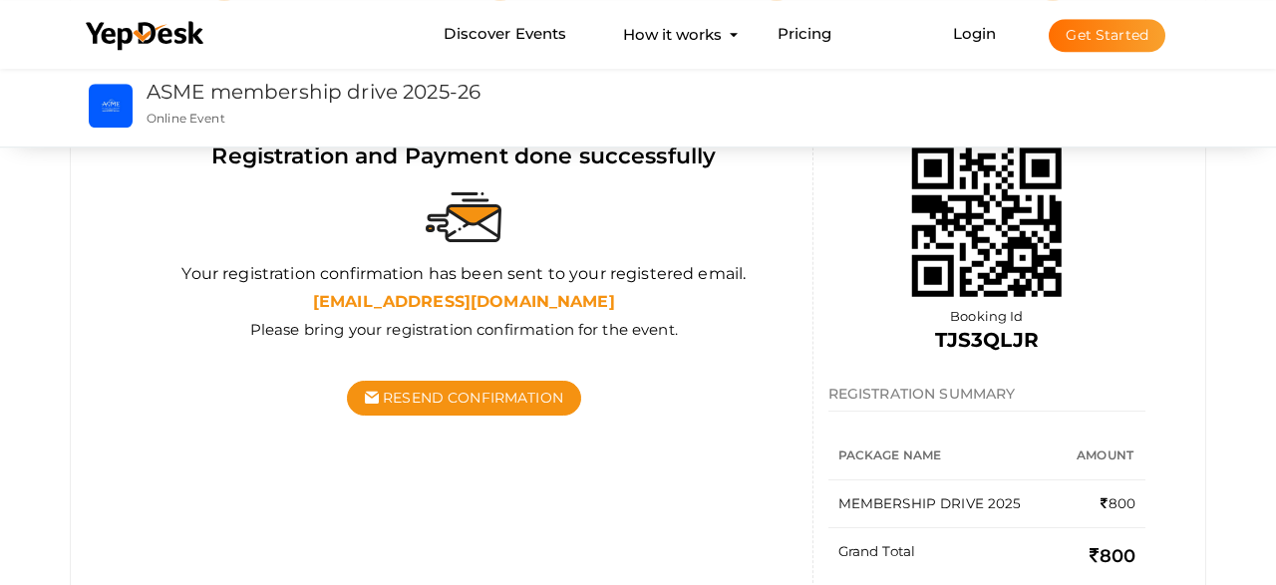
scroll to position [211, 0]
